Goal: Task Accomplishment & Management: Manage account settings

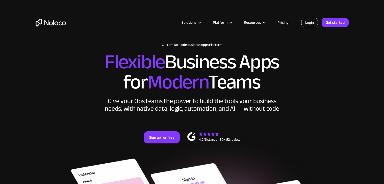
click at [309, 24] on link "Login" at bounding box center [309, 23] width 17 height 10
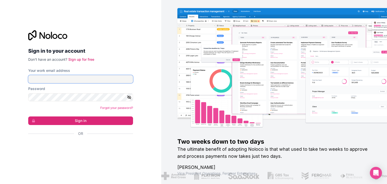
click at [46, 83] on input "Your work email address" at bounding box center [80, 79] width 105 height 8
type input "[EMAIL_ADDRESS][DOMAIN_NAME]"
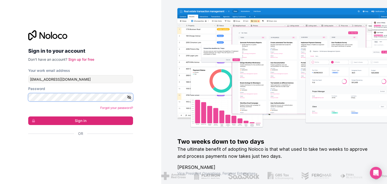
click at [28, 116] on button "Sign in" at bounding box center [80, 120] width 105 height 9
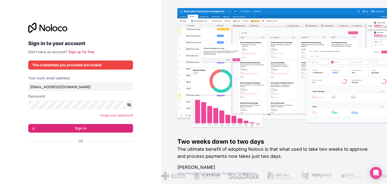
click at [128, 103] on icon "button" at bounding box center [129, 105] width 5 height 5
click at [52, 129] on button "Sign in" at bounding box center [80, 128] width 105 height 9
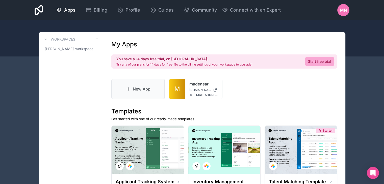
click at [133, 92] on link "New App" at bounding box center [137, 89] width 53 height 21
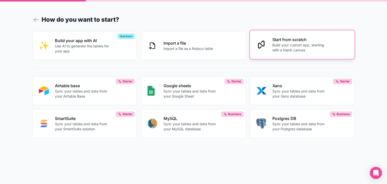
click at [296, 40] on p "Start from scratch" at bounding box center [301, 40] width 56 height 6
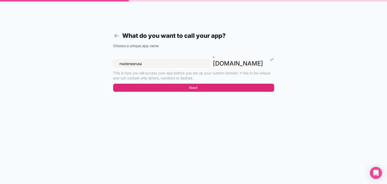
click at [210, 84] on button "Next" at bounding box center [193, 88] width 161 height 8
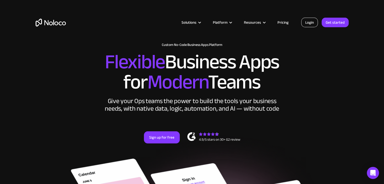
click at [308, 22] on link "Login" at bounding box center [309, 23] width 17 height 10
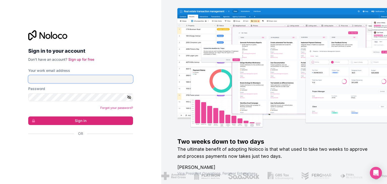
click at [91, 77] on input "Your work email address" at bounding box center [80, 79] width 105 height 8
type input "[EMAIL_ADDRESS][DOMAIN_NAME]"
click at [128, 98] on icon "button" at bounding box center [130, 97] width 4 height 2
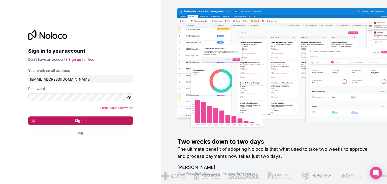
click at [110, 120] on button "Sign in" at bounding box center [80, 120] width 105 height 9
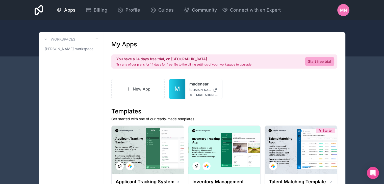
click at [347, 9] on div "MN" at bounding box center [343, 10] width 12 height 12
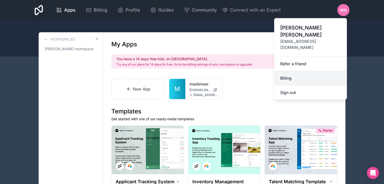
click at [286, 71] on link "Billing" at bounding box center [310, 78] width 73 height 14
